Goal: Task Accomplishment & Management: Complete application form

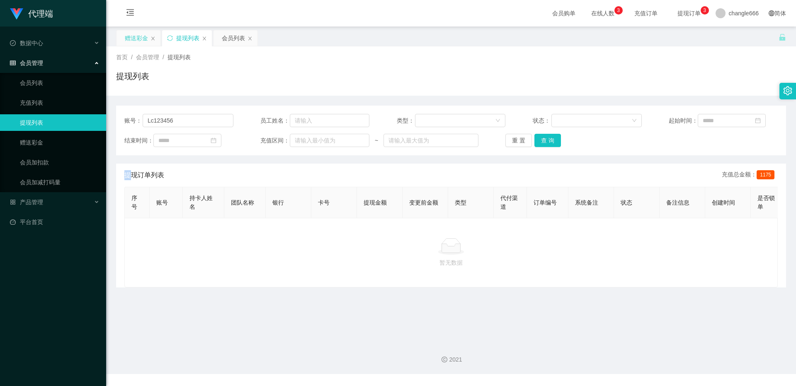
click at [140, 43] on div "赠送彩金" at bounding box center [136, 38] width 23 height 16
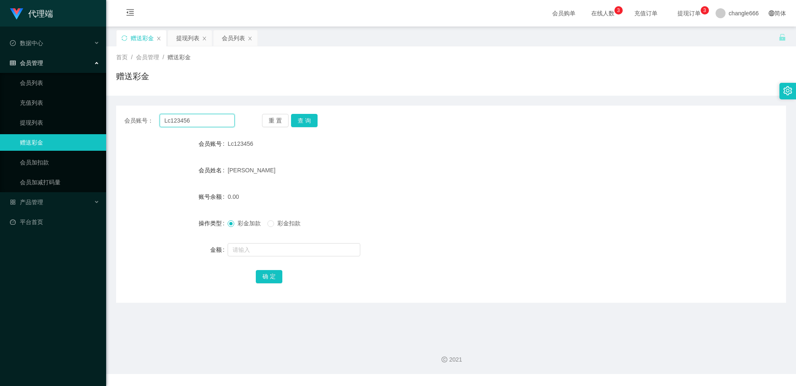
click at [196, 124] on input "Lc123456" at bounding box center [197, 120] width 75 height 13
drag, startPoint x: 196, startPoint y: 124, endPoint x: 203, endPoint y: 122, distance: 7.3
click at [196, 124] on input "Lc123456" at bounding box center [197, 120] width 75 height 13
paste input "9180618"
type input "91806186"
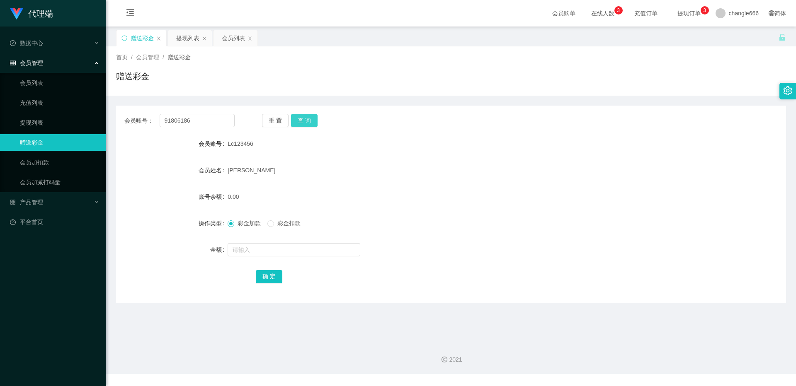
click at [298, 116] on button "查 询" at bounding box center [304, 120] width 27 height 13
click at [245, 250] on input "text" at bounding box center [294, 249] width 133 height 13
type input "88"
click at [258, 277] on button "确 定" at bounding box center [269, 276] width 27 height 13
click at [315, 123] on button "查 询" at bounding box center [304, 120] width 27 height 13
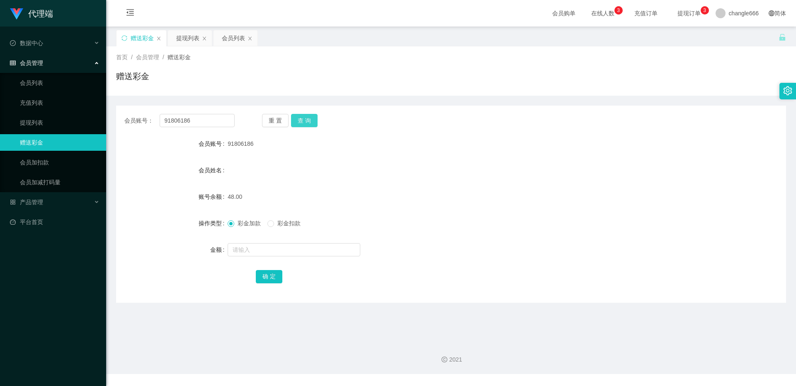
click at [311, 123] on button "查 询" at bounding box center [304, 120] width 27 height 13
click at [302, 120] on button "查 询" at bounding box center [304, 120] width 27 height 13
click at [305, 122] on button "查 询" at bounding box center [304, 120] width 27 height 13
click at [312, 119] on button "查 询" at bounding box center [304, 120] width 27 height 13
click at [304, 122] on button "查 询" at bounding box center [304, 120] width 27 height 13
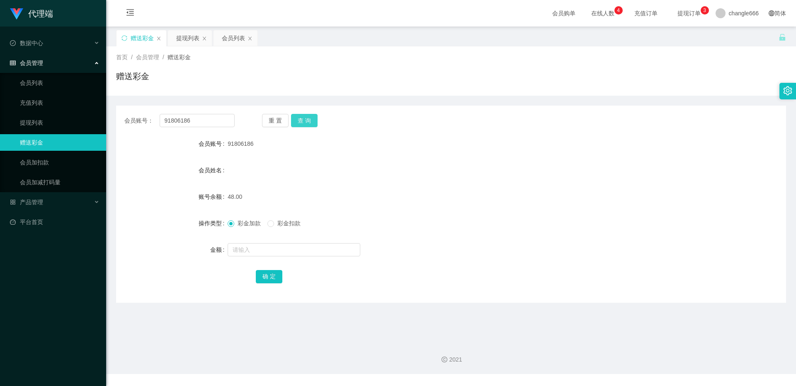
click at [313, 124] on button "查 询" at bounding box center [304, 120] width 27 height 13
click at [261, 252] on input "text" at bounding box center [294, 249] width 133 height 13
type input "80"
click at [264, 274] on button "确 定" at bounding box center [269, 276] width 27 height 13
click at [180, 34] on div "提现列表" at bounding box center [187, 38] width 23 height 16
